Goal: Obtain resource: Download file/media

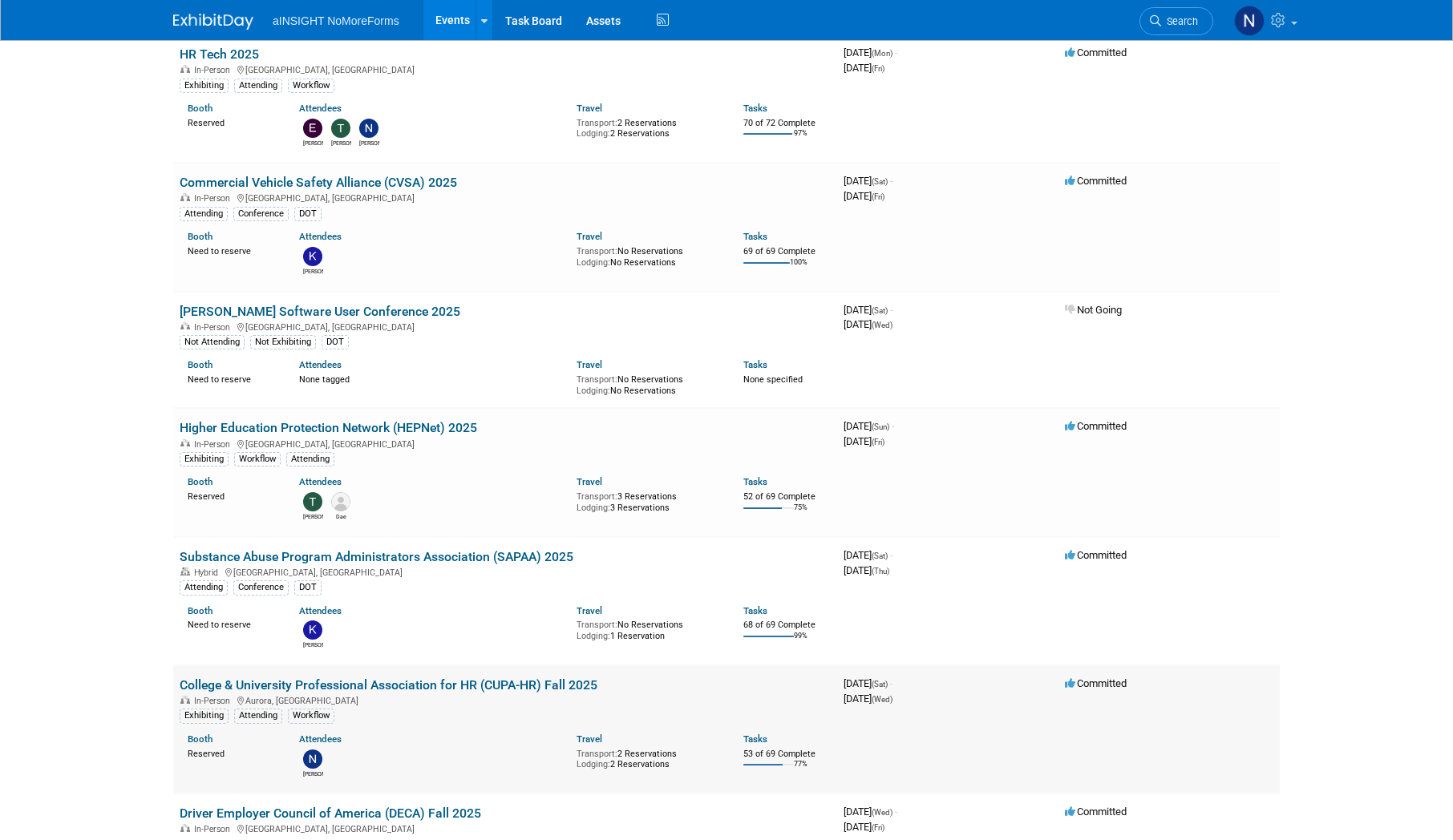
scroll to position [321, 0]
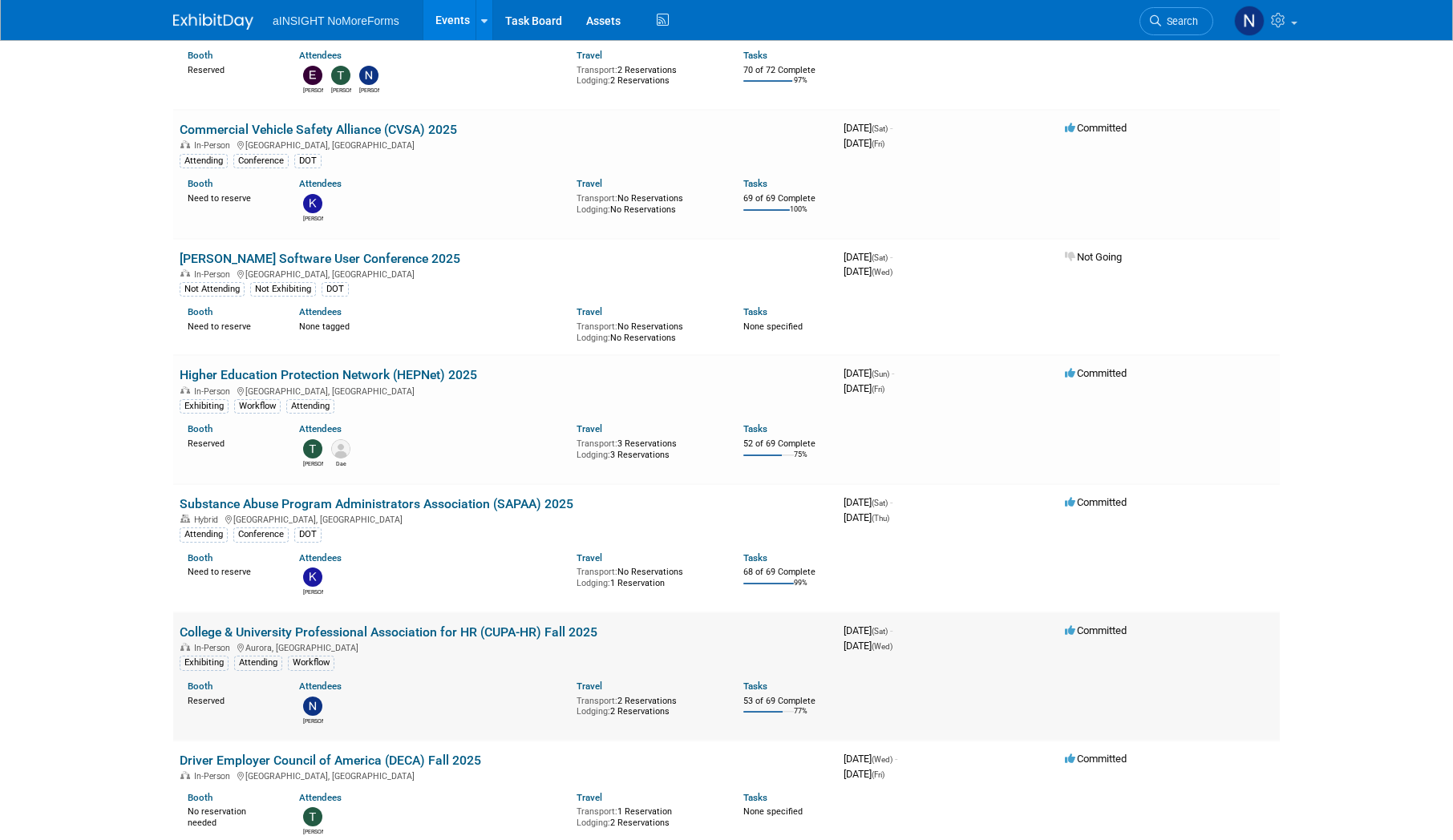
click at [376, 632] on link "College & University Professional Association for HR (CUPA-HR) Fall 2025" at bounding box center [388, 632] width 418 height 15
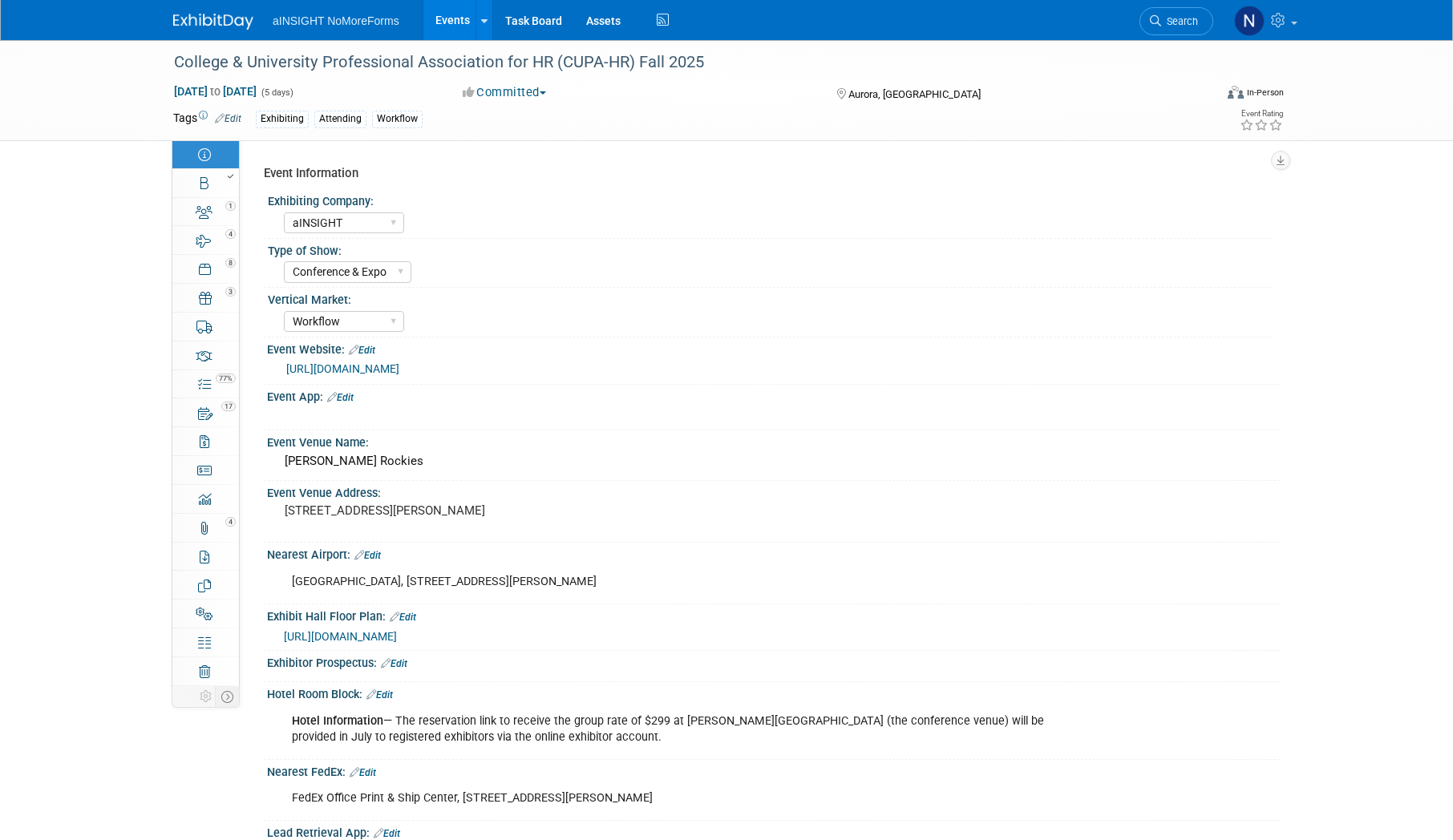
select select "aINSIGHT"
select select "Conference & Expo"
select select "Workflow"
click at [209, 194] on link "Booth" at bounding box center [205, 183] width 66 height 28
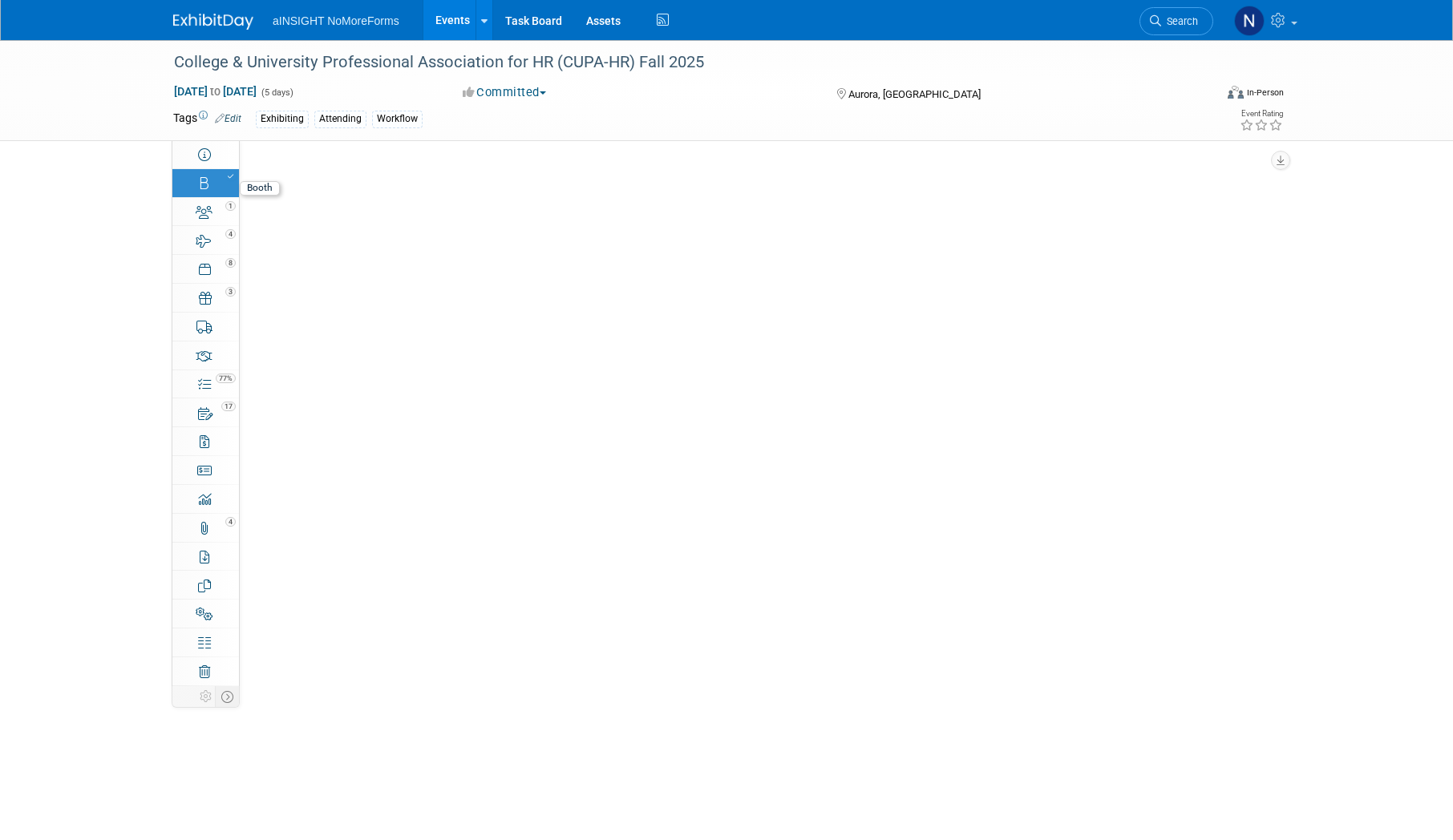
select select "aINSIGHT"
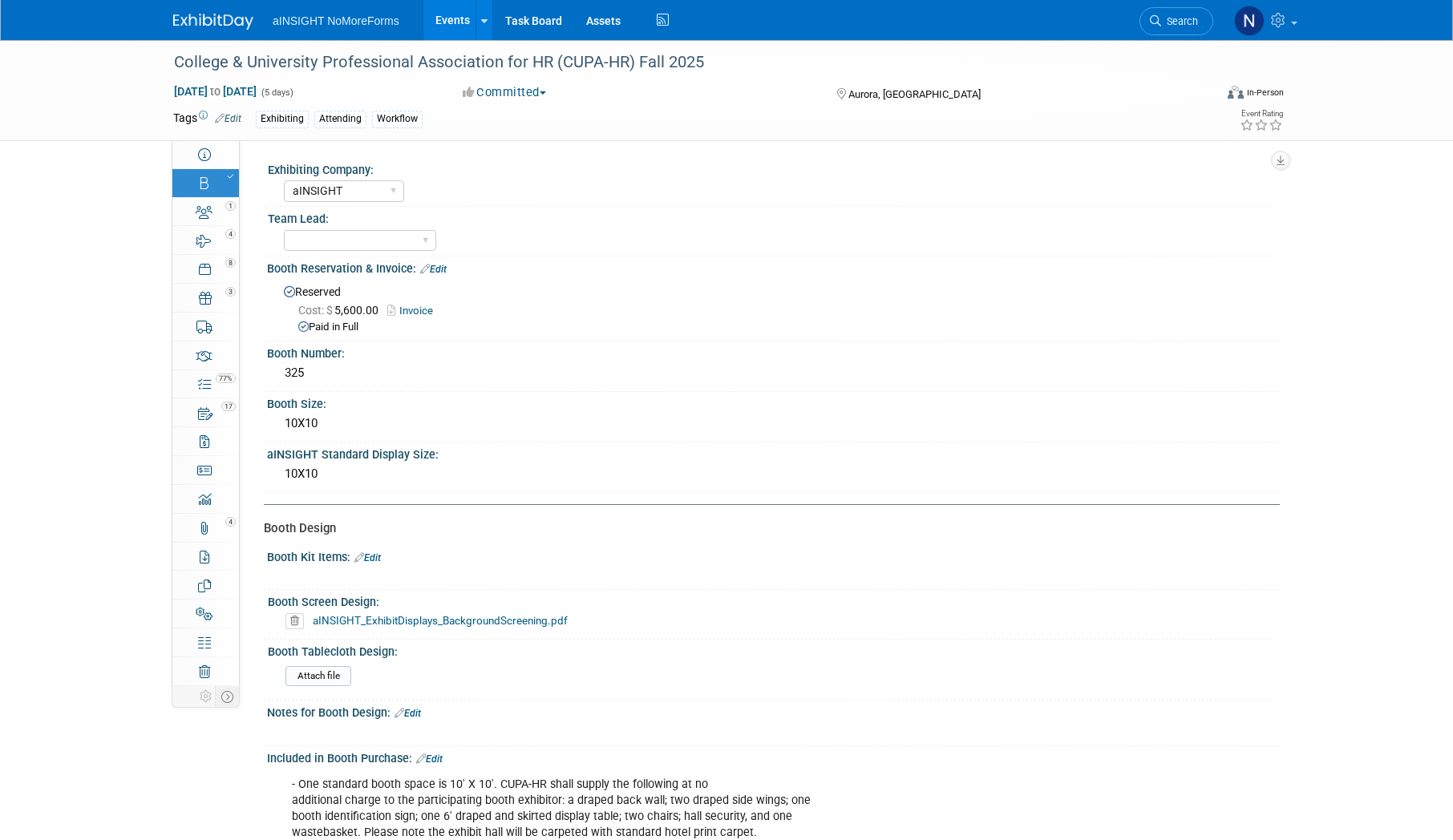
click at [516, 624] on link "aINSIGHT_ExhibitDisplays_BackgroundScreening.pdf" at bounding box center [440, 620] width 255 height 13
